Goal: Task Accomplishment & Management: Manage account settings

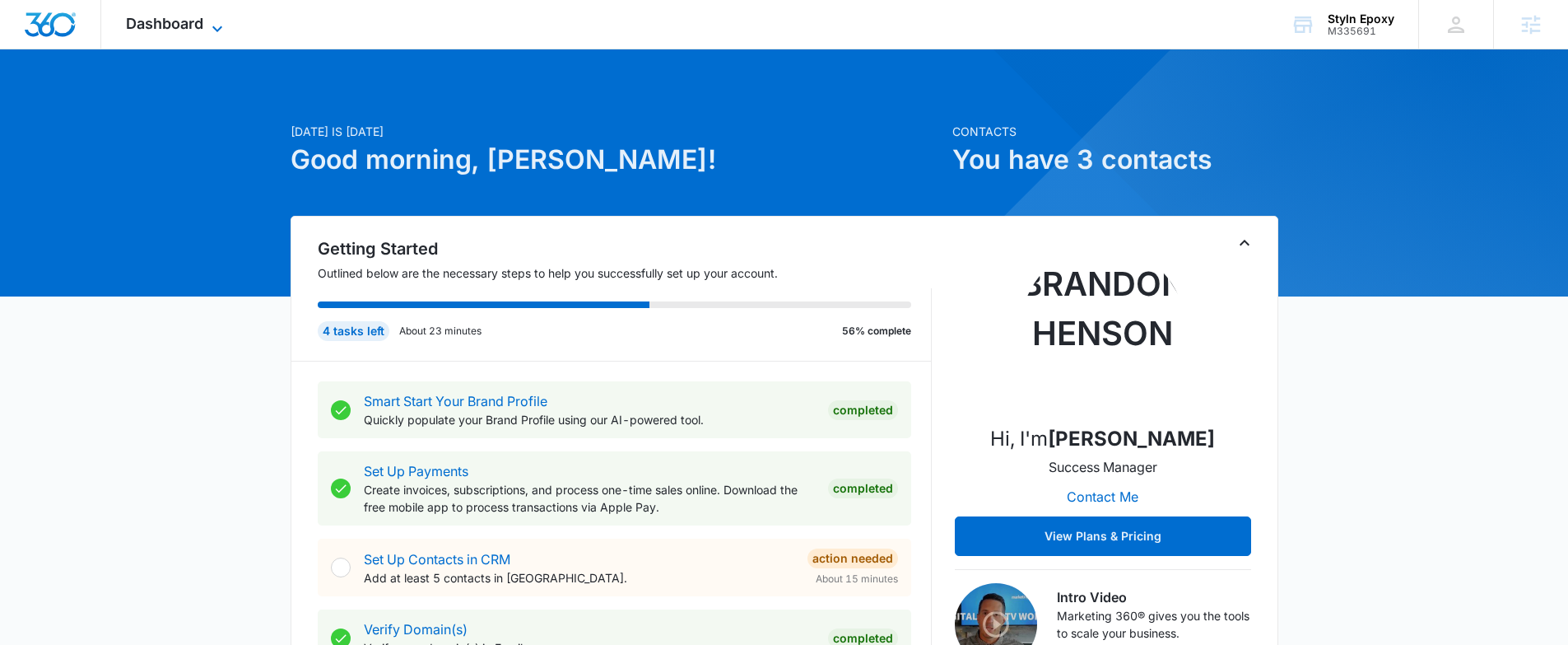
click at [179, 19] on span "Dashboard" at bounding box center [164, 23] width 77 height 18
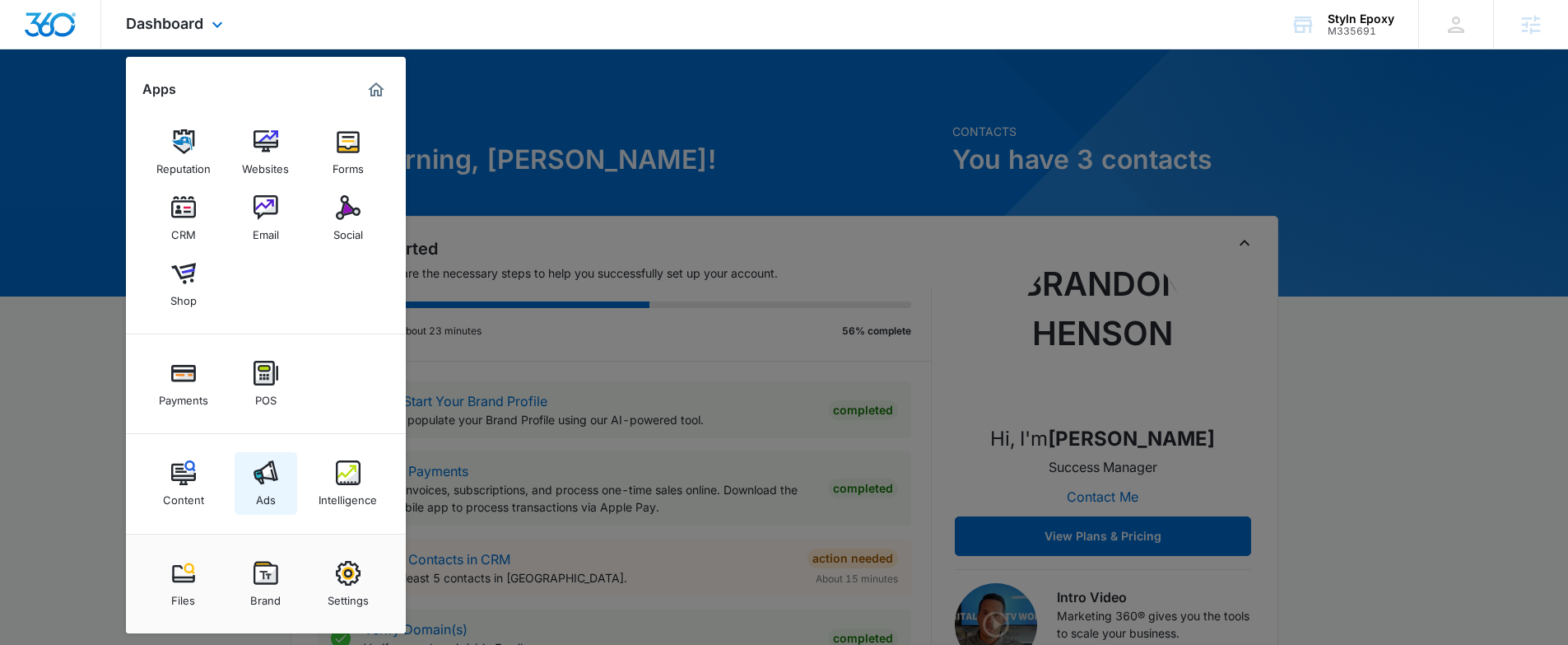
click at [275, 502] on link "Ads" at bounding box center [265, 483] width 62 height 62
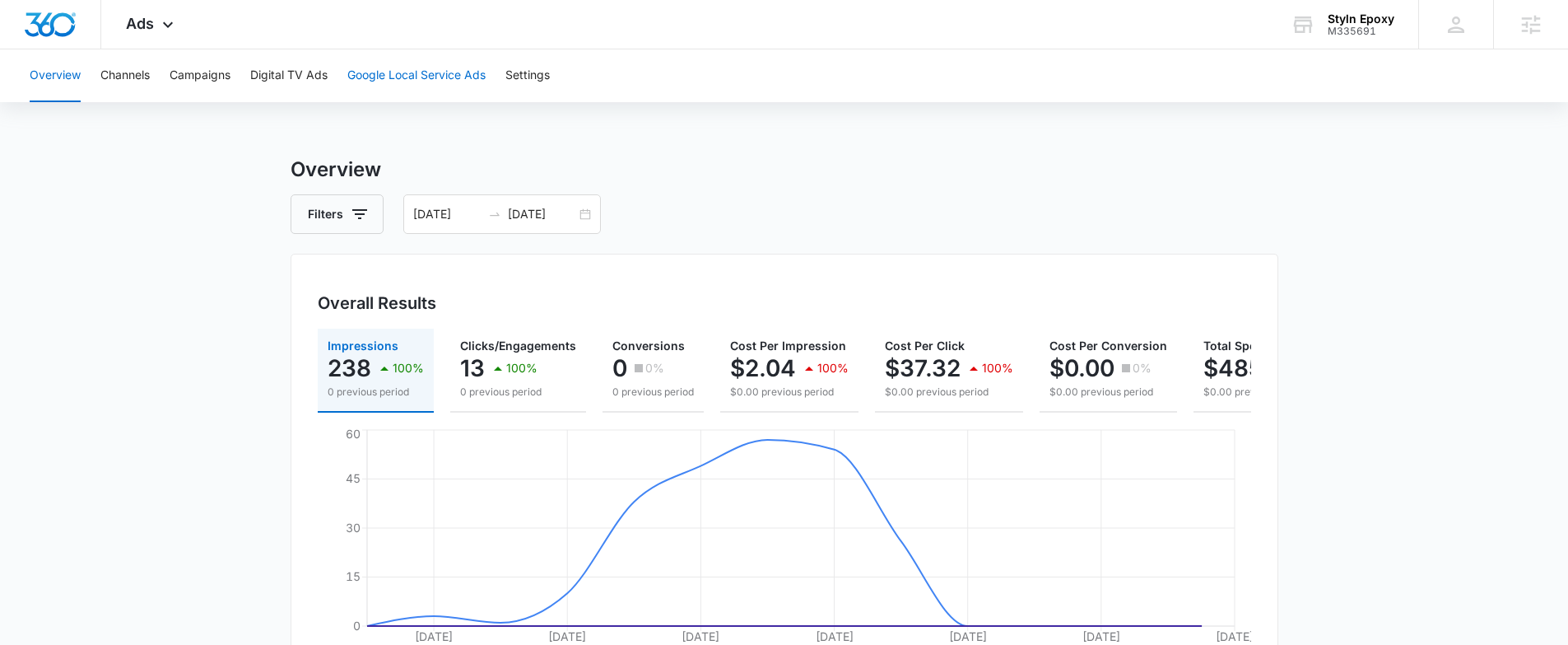
click at [434, 71] on button "Google Local Service Ads" at bounding box center [416, 75] width 138 height 53
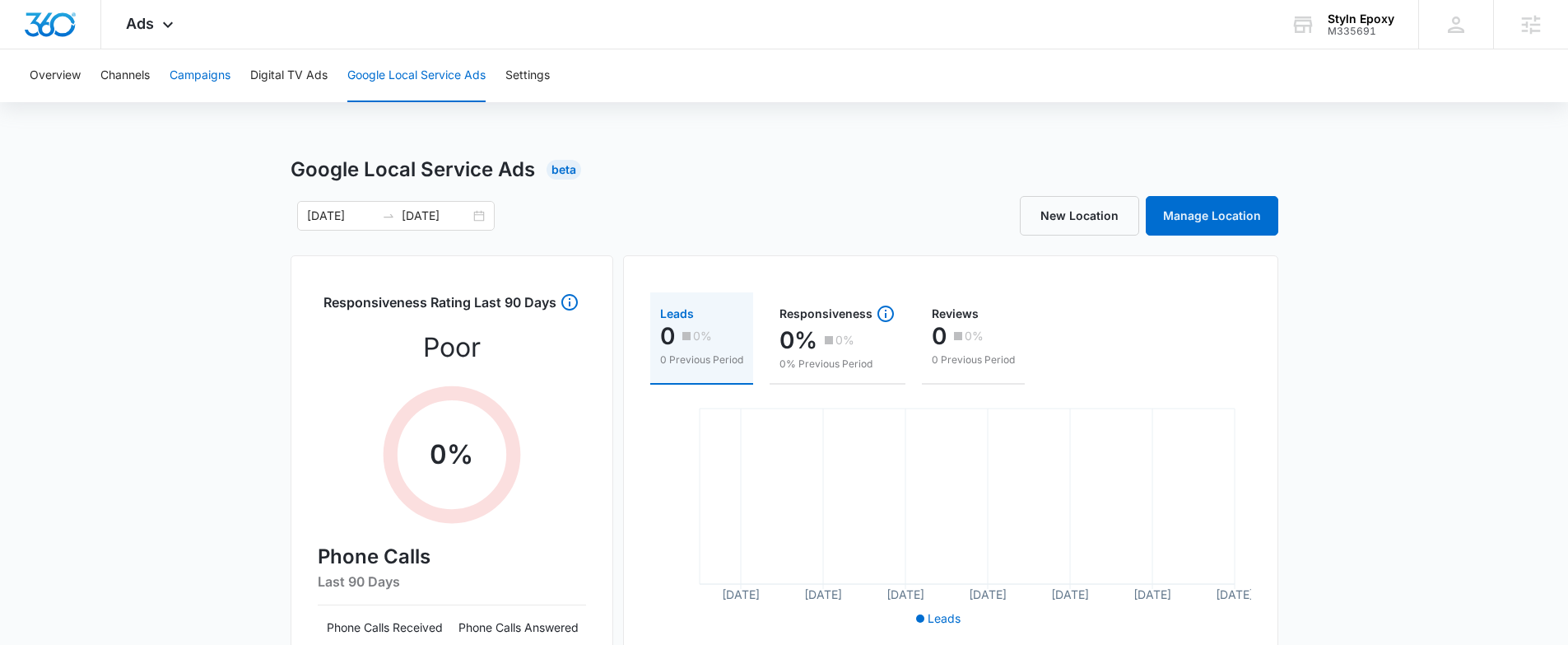
click at [203, 80] on button "Campaigns" at bounding box center [200, 75] width 61 height 53
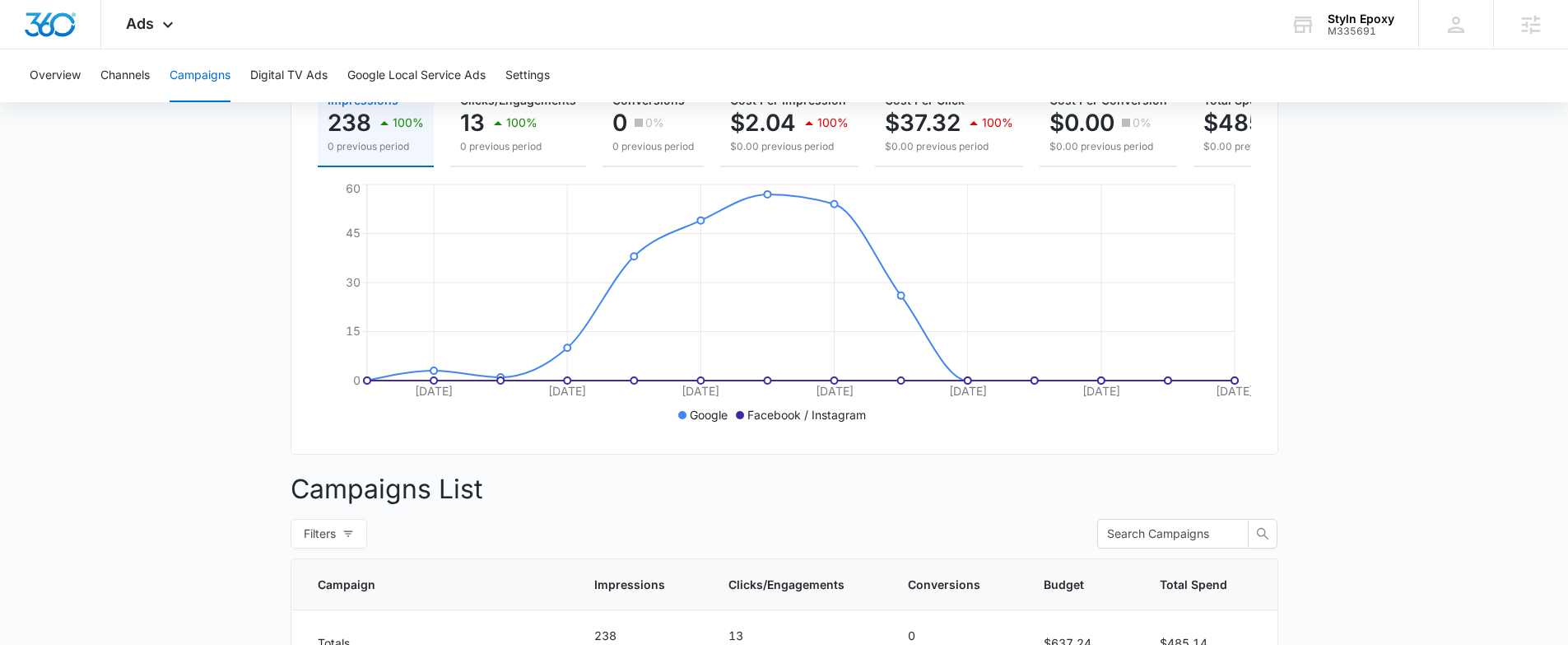
scroll to position [105, 0]
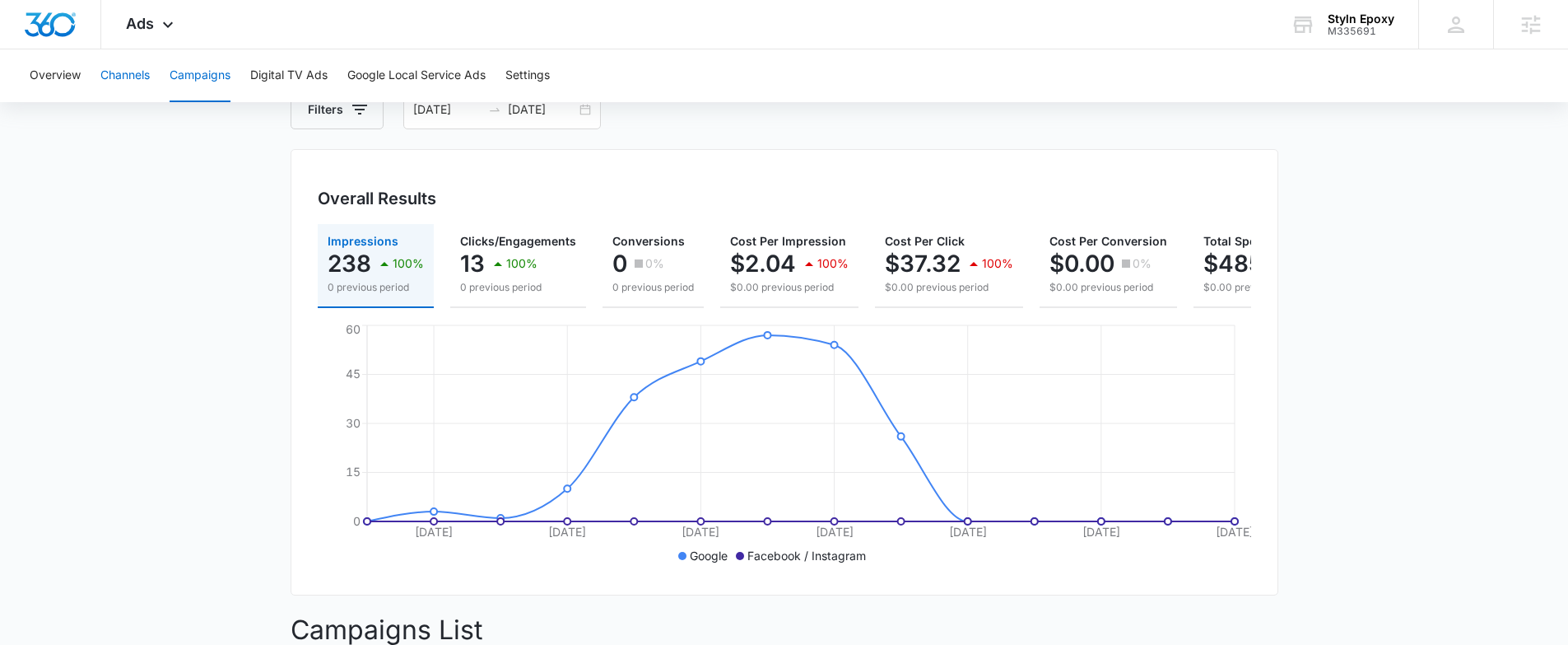
click at [126, 69] on button "Channels" at bounding box center [124, 75] width 49 height 53
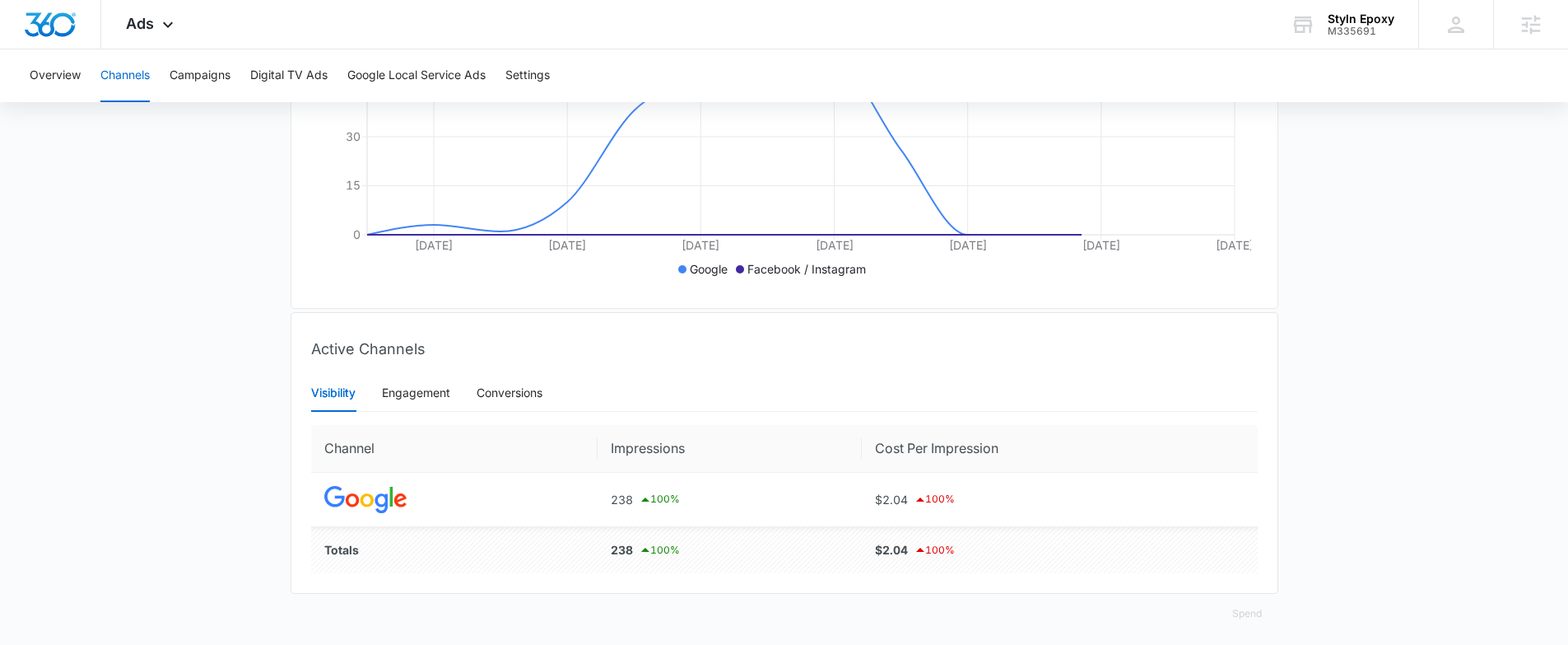
scroll to position [412, 0]
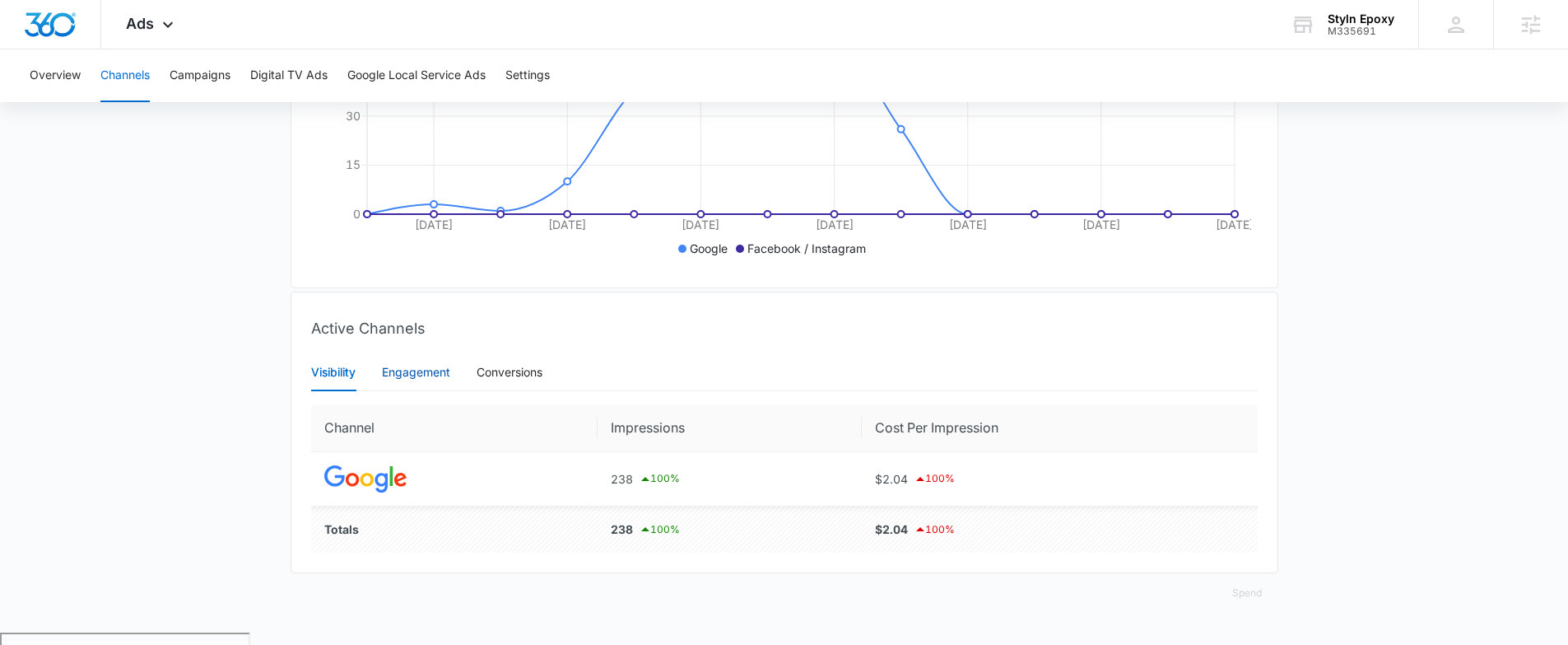
click at [441, 381] on div "Engagement" at bounding box center [417, 372] width 69 height 19
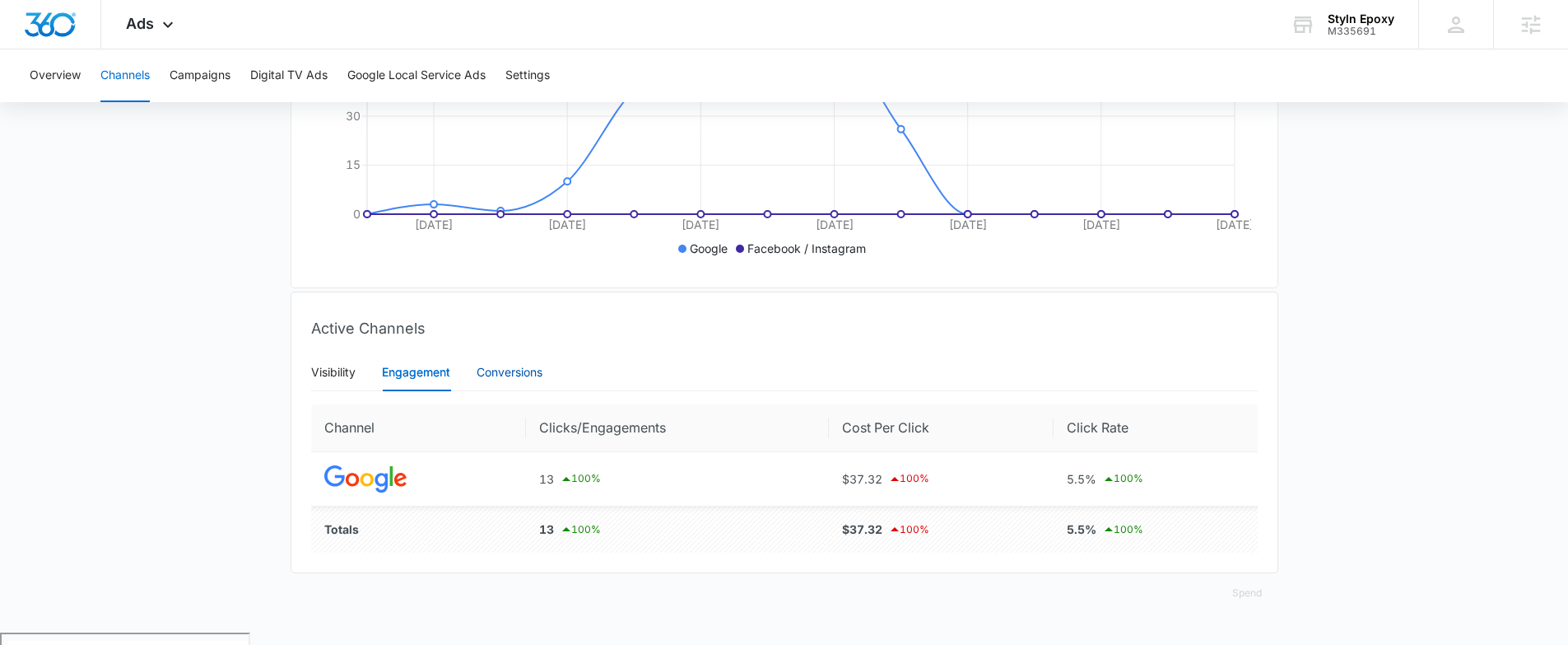
click at [506, 381] on div "Conversions" at bounding box center [509, 372] width 66 height 19
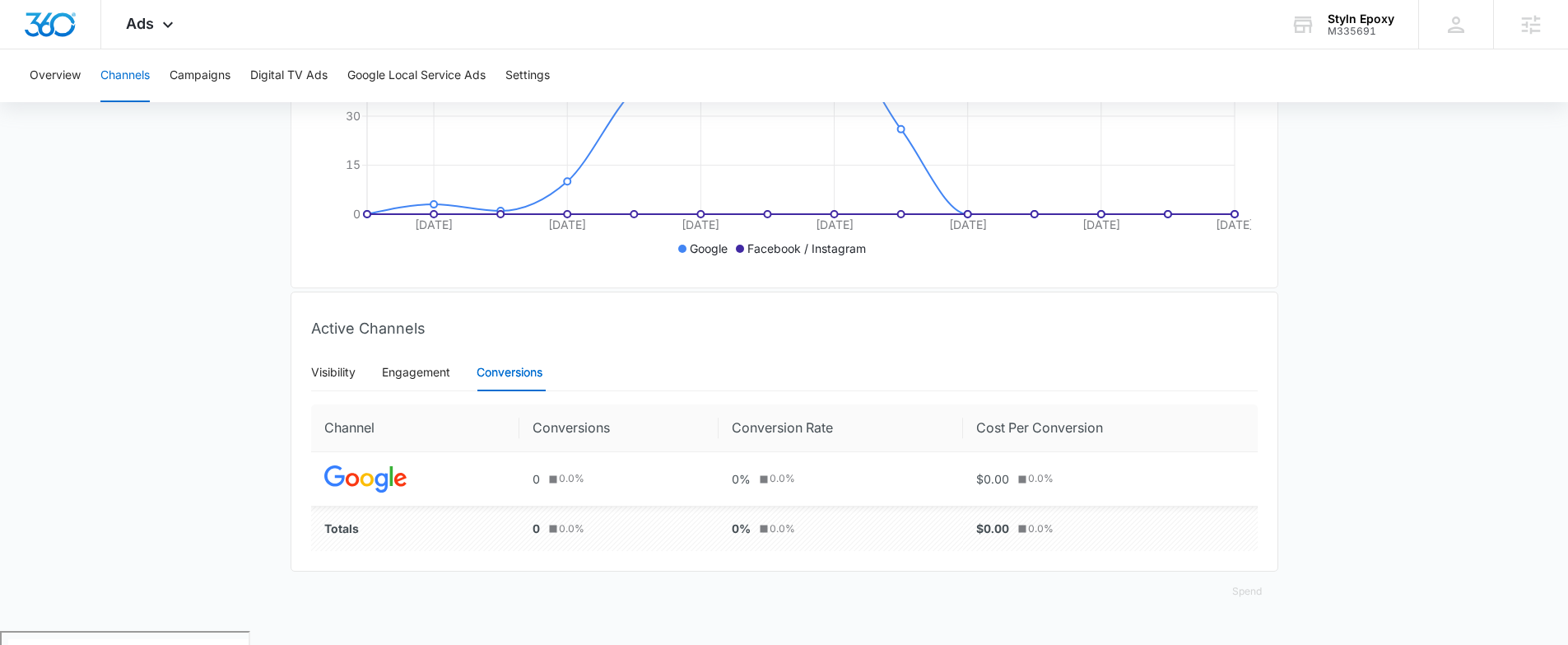
scroll to position [410, 0]
click at [415, 383] on div "Engagement" at bounding box center [417, 374] width 69 height 19
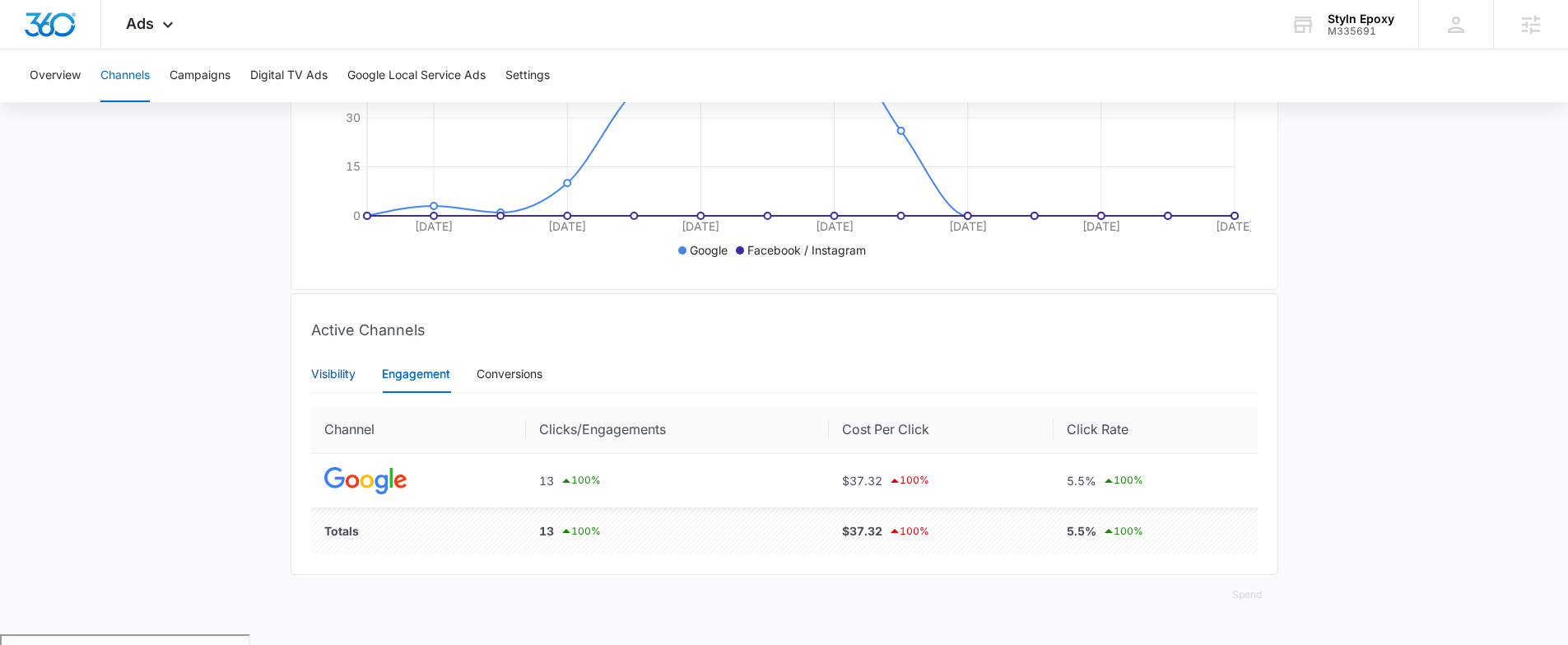
click at [350, 380] on div "Visibility" at bounding box center [333, 374] width 45 height 19
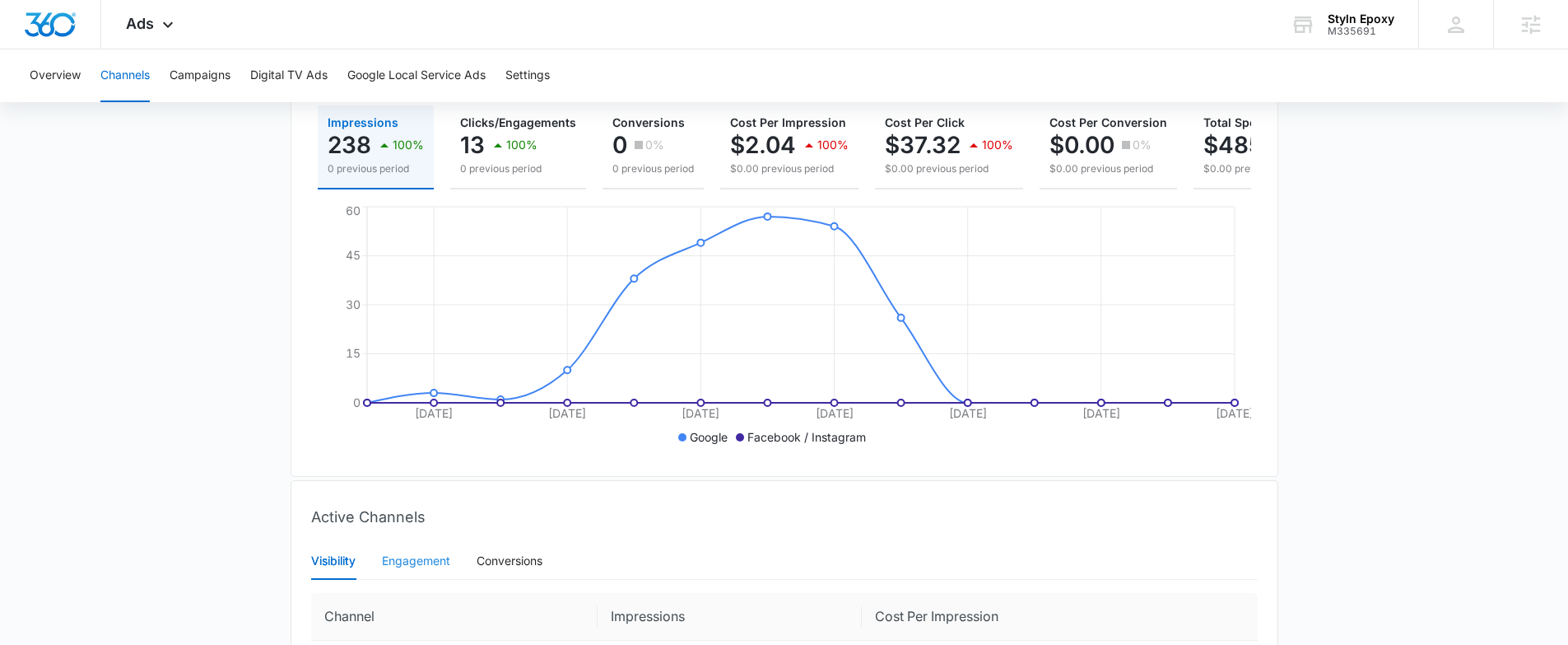
scroll to position [69, 0]
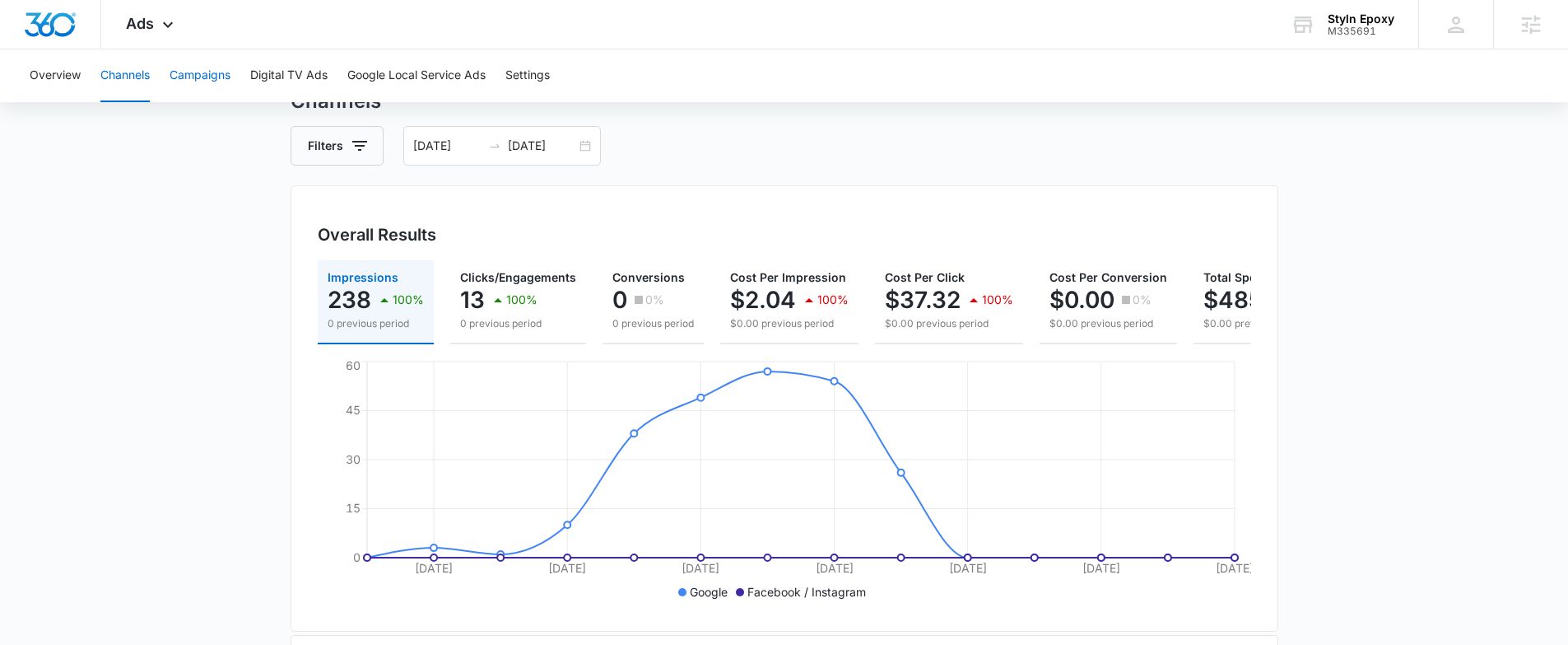
click at [208, 83] on button "Campaigns" at bounding box center [200, 75] width 61 height 53
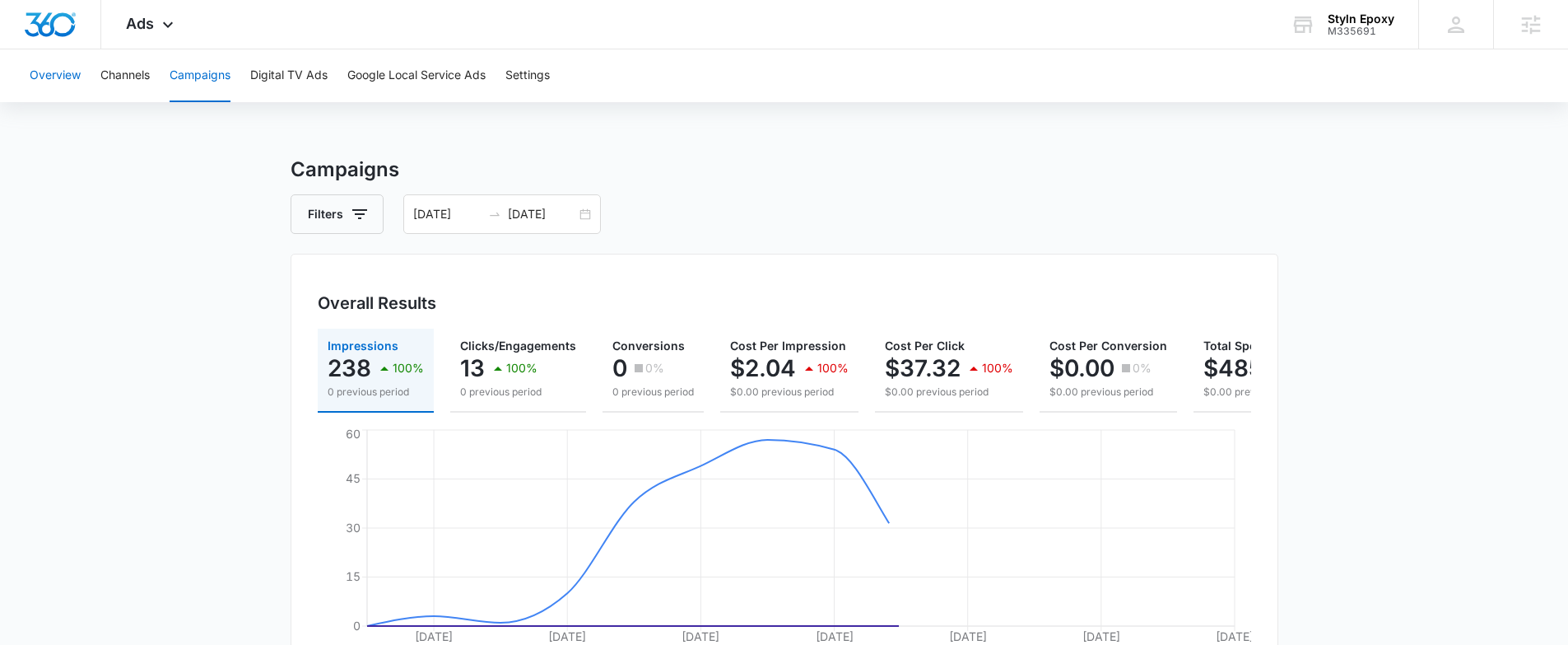
click at [69, 81] on button "Overview" at bounding box center [55, 75] width 51 height 53
click at [156, 26] on div "Ads Apps Reputation Websites Forms CRM Email Social Shop Payments POS Content A…" at bounding box center [151, 24] width 101 height 48
